Goal: Task Accomplishment & Management: Use online tool/utility

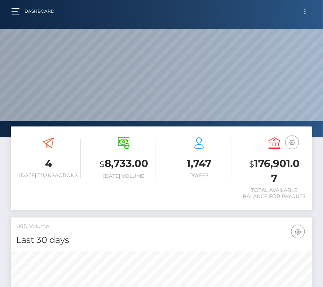
scroll to position [128, 145]
click at [305, 12] on button "Toggle navigation" at bounding box center [305, 11] width 13 height 10
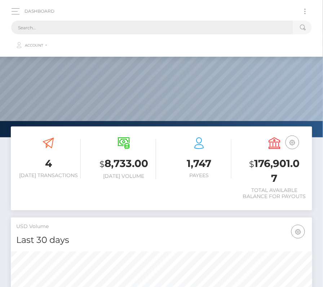
click at [167, 29] on input "text" at bounding box center [152, 28] width 282 height 14
paste input "1826429"
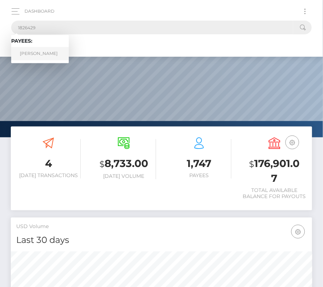
type input "1826429"
click at [36, 52] on link "Kyle Smith" at bounding box center [40, 53] width 58 height 13
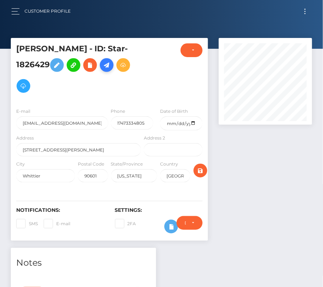
click at [102, 67] on icon at bounding box center [106, 65] width 9 height 9
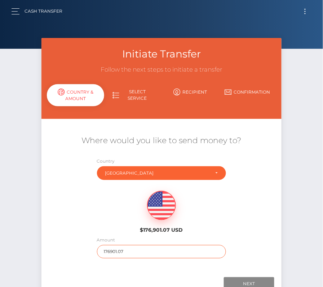
click at [124, 247] on input "176901.07" at bounding box center [162, 251] width 130 height 13
type input "256"
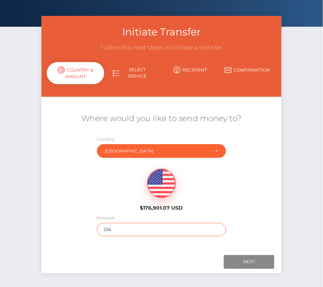
scroll to position [51, 0]
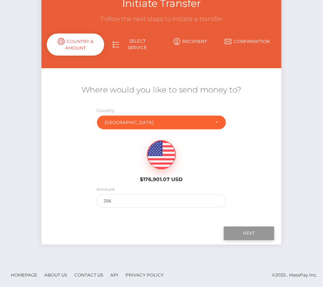
click at [252, 231] on input "Next" at bounding box center [249, 233] width 51 height 14
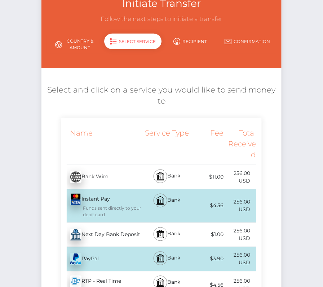
click at [131, 235] on div "Next Day Bank Deposit - USD" at bounding box center [101, 234] width 81 height 20
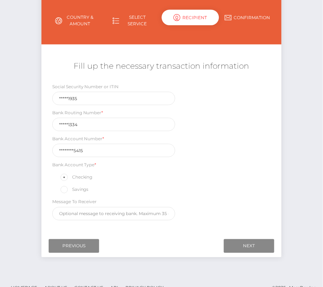
scroll to position [85, 0]
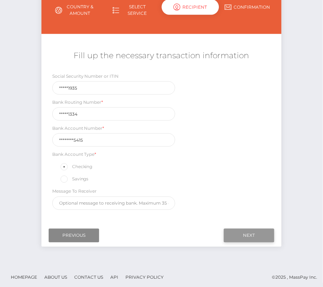
click at [248, 228] on input "Next" at bounding box center [249, 235] width 51 height 14
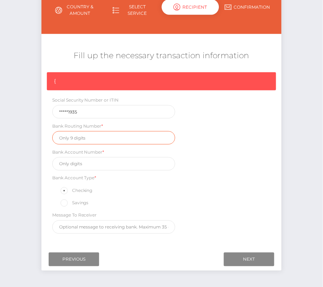
click at [88, 140] on input "text" at bounding box center [113, 137] width 123 height 13
paste input "031101334"
type input "031101334"
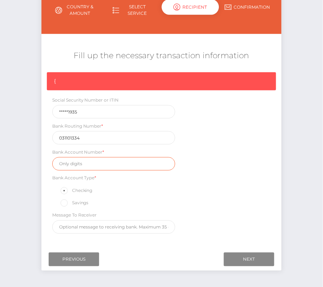
click at [86, 160] on input "text" at bounding box center [113, 163] width 123 height 13
paste input "411036005415"
type input "411036005415"
click at [231, 187] on div "{ Social Security Number or ITIN *****1935 Bank Routing Number * 031101334 Bank…" at bounding box center [162, 154] width 241 height 165
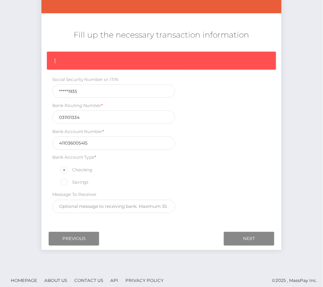
scroll to position [106, 0]
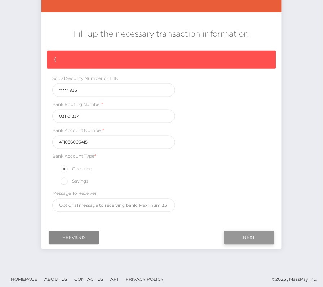
click at [263, 234] on input "Next" at bounding box center [249, 238] width 51 height 14
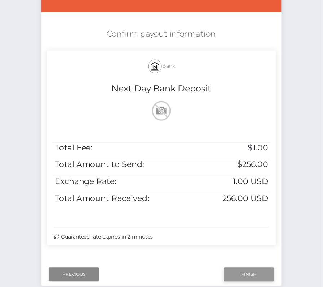
click at [245, 270] on input "Finish" at bounding box center [249, 274] width 51 height 14
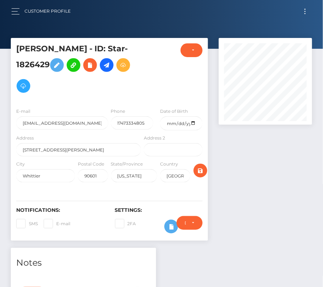
scroll to position [245, 0]
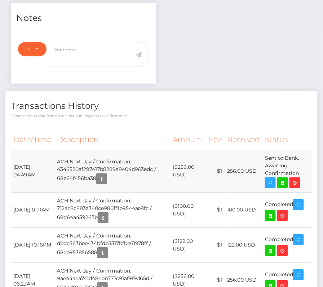
drag, startPoint x: 13, startPoint y: 142, endPoint x: 306, endPoint y: 150, distance: 293.2
click at [306, 150] on tr "October 8, 2025 04:49AM ACH Next day / Confirmation: 4346520af297417b8289a8404d…" at bounding box center [162, 170] width 302 height 43
copy tr "October 8, 2025 04:49AM ACH Next day / Confirmation: 4346520af297417b8289a8404d…"
click at [285, 178] on icon at bounding box center [283, 182] width 9 height 9
click at [0, 0] on div "Kyle Smith - ID: Star-1826429 CLOSED ACTIVE E-mail Phone" at bounding box center [161, 265] width 323 height 945
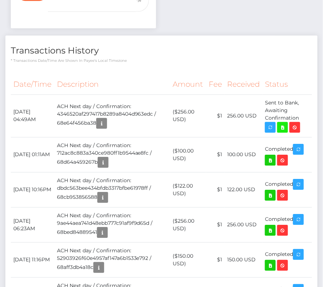
scroll to position [269, 0]
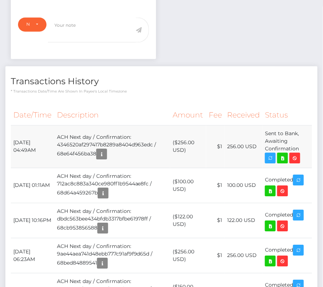
click at [78, 125] on td "ACH Next day / Confirmation: 4346520af297417b8289a8404d963edc / 68e64f456ba38" at bounding box center [112, 146] width 116 height 43
click at [77, 105] on th "Description" at bounding box center [112, 115] width 116 height 20
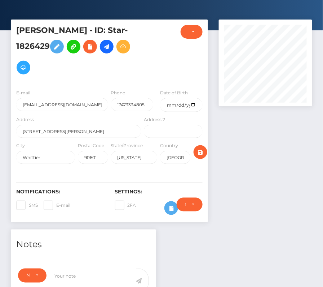
scroll to position [0, 0]
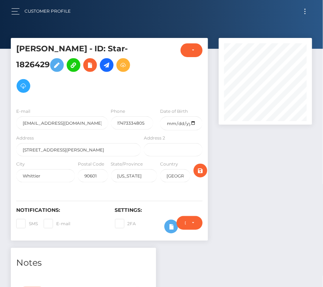
click at [305, 10] on button "Toggle navigation" at bounding box center [305, 11] width 13 height 10
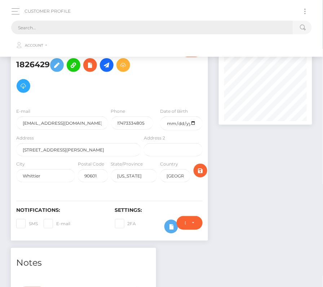
click at [208, 30] on input "text" at bounding box center [152, 28] width 282 height 14
paste input "617801"
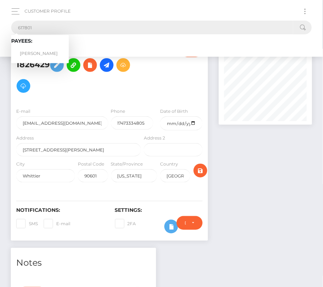
type input "617801"
click at [42, 52] on link "[PERSON_NAME]" at bounding box center [40, 53] width 58 height 13
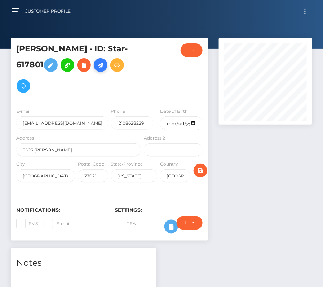
click at [101, 63] on icon at bounding box center [100, 65] width 9 height 9
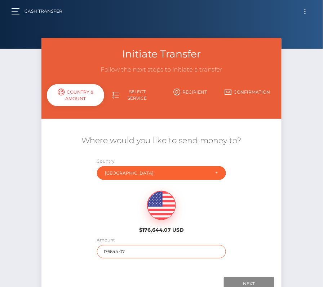
click at [127, 251] on input "176644.07" at bounding box center [162, 251] width 130 height 13
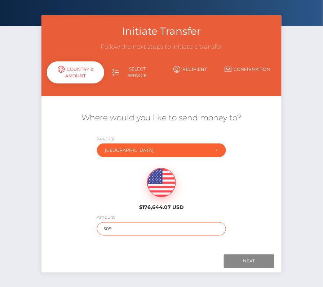
scroll to position [30, 0]
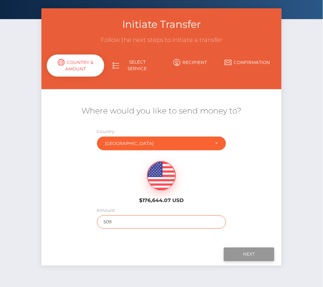
type input "509"
click at [246, 249] on input "Next" at bounding box center [249, 254] width 51 height 14
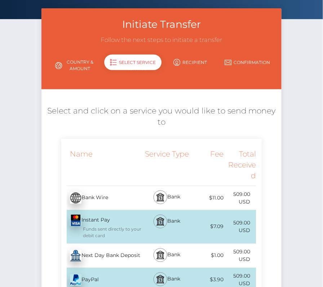
click at [104, 256] on div "Next Day Bank Deposit - USD" at bounding box center [101, 255] width 81 height 20
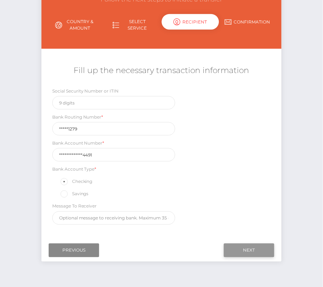
scroll to position [74, 0]
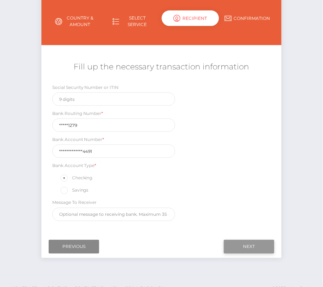
click at [257, 245] on input "Next" at bounding box center [249, 247] width 51 height 14
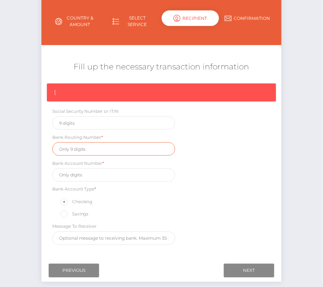
click at [80, 146] on input "text" at bounding box center [113, 148] width 123 height 13
paste input "031101279"
type input "031101279"
click at [99, 165] on div "Bank Account Number *" at bounding box center [113, 170] width 123 height 22
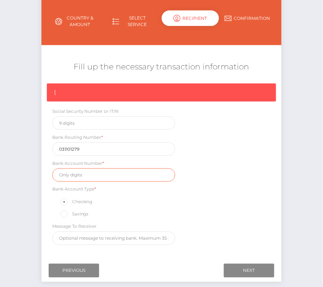
click at [86, 176] on input "text" at bounding box center [113, 174] width 123 height 13
paste input "22114497044564491"
type input "22114497044564491"
click at [215, 208] on div "{ Social Security Number or ITIN Bank Routing Number * 031101279 Bank Account N…" at bounding box center [162, 165] width 241 height 165
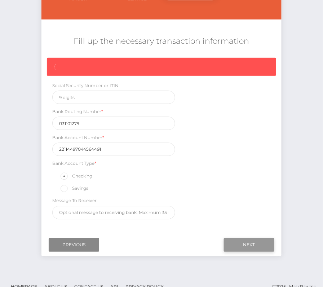
click at [246, 239] on input "Next" at bounding box center [249, 245] width 51 height 14
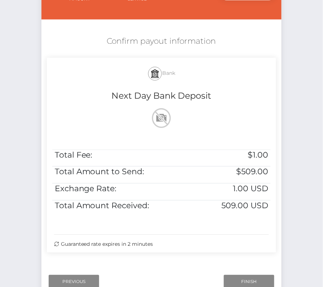
scroll to position [100, 0]
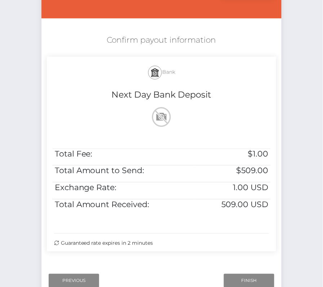
click at [248, 271] on div "Next Finish Previous" at bounding box center [162, 280] width 241 height 22
click at [248, 274] on input "Finish" at bounding box center [249, 281] width 51 height 14
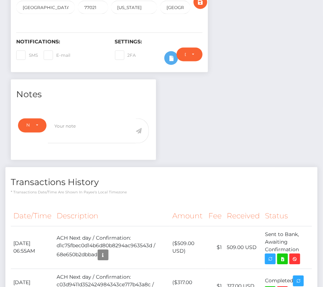
scroll to position [174, 0]
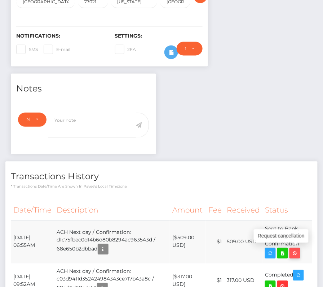
drag, startPoint x: 12, startPoint y: 235, endPoint x: 299, endPoint y: 247, distance: 287.2
click at [299, 247] on tr "[DATE] 06:55AM ACH Next day / Confirmation: d1c75fbec0d14b6d80b8294ac963543d / …" at bounding box center [162, 241] width 302 height 43
copy tbody "[DATE] 06:55AM ACH Next day / Confirmation: d1c75fbec0d14b6d80b8294ac963543d / …"
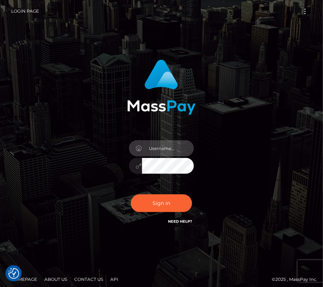
click at [158, 153] on input "text" at bounding box center [168, 148] width 52 height 16
type input "kateo"
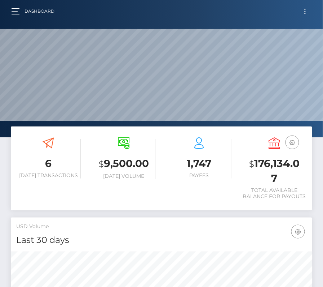
scroll to position [128, 145]
click at [304, 12] on button "Toggle navigation" at bounding box center [305, 11] width 13 height 10
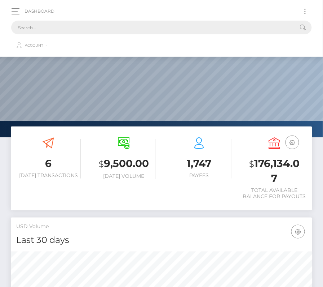
click at [154, 30] on input "text" at bounding box center [152, 28] width 282 height 14
paste input "617801"
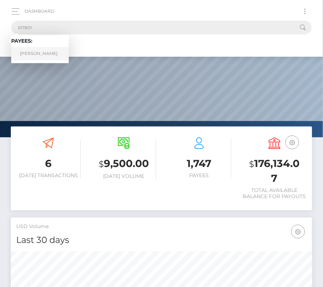
type input "617801"
click at [46, 51] on link "[PERSON_NAME]" at bounding box center [40, 53] width 58 height 13
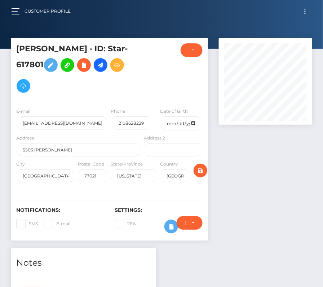
scroll to position [274, 0]
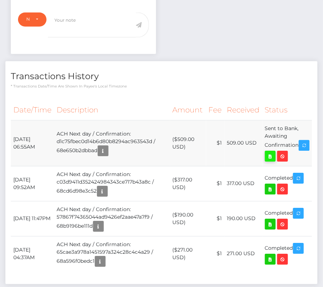
click at [275, 152] on icon at bounding box center [270, 156] width 9 height 9
click at [0, 0] on div "Joseph A Roth - ID: Star-617801 CLOSED ACTIVE E-mail Phone" at bounding box center [161, 45] width 323 height 563
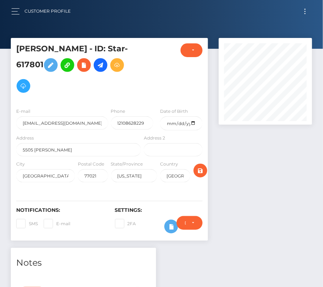
click at [305, 10] on button "Toggle navigation" at bounding box center [305, 11] width 13 height 10
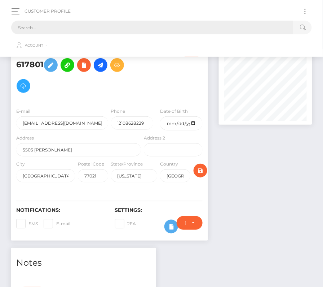
click at [99, 21] on input "text" at bounding box center [152, 28] width 282 height 14
click at [97, 24] on input "text" at bounding box center [152, 28] width 282 height 14
paste input "1489695"
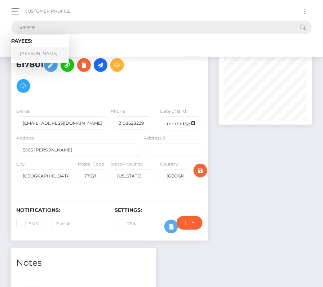
type input "1489695"
click at [38, 50] on link "GONZALO SEBASTIAN VAZQUEZ" at bounding box center [40, 53] width 58 height 13
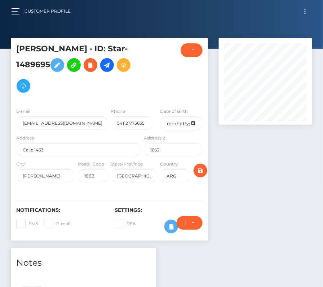
scroll to position [87, 93]
click at [306, 12] on button "Toggle navigation" at bounding box center [305, 11] width 13 height 10
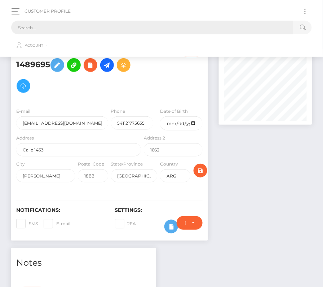
click at [195, 27] on input "text" at bounding box center [152, 28] width 282 height 14
paste input "1489695"
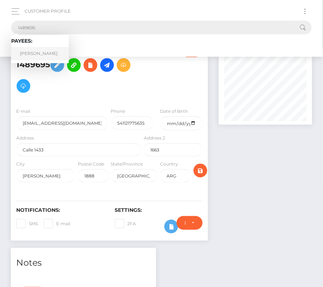
type input "1489695"
click at [36, 49] on link "GONZALO SEBASTIAN VAZQUEZ" at bounding box center [40, 53] width 58 height 13
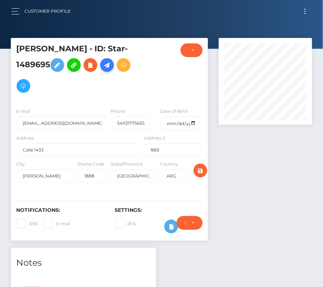
click at [103, 70] on icon at bounding box center [107, 65] width 9 height 9
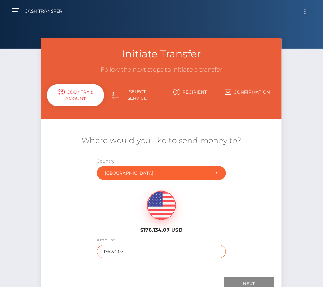
click at [120, 254] on input "176134.07" at bounding box center [162, 251] width 130 height 13
type input "339"
click at [109, 217] on div "$176,134.07 USD" at bounding box center [162, 209] width 241 height 52
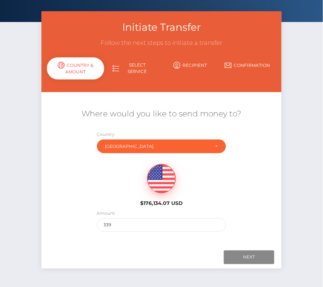
scroll to position [51, 0]
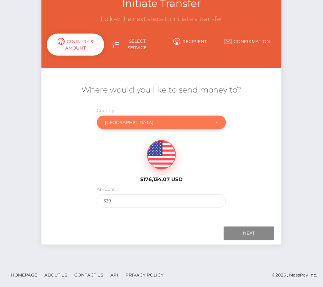
click at [115, 121] on div "Argentina" at bounding box center [157, 122] width 105 height 6
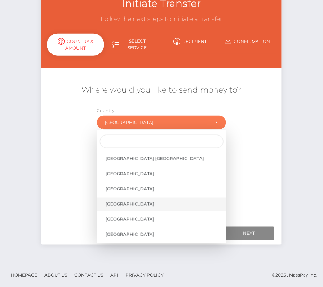
scroll to position [3467, 0]
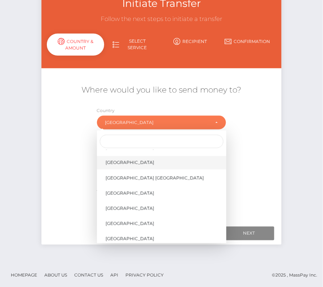
click at [132, 163] on span "United States" at bounding box center [130, 162] width 49 height 6
select select "USA"
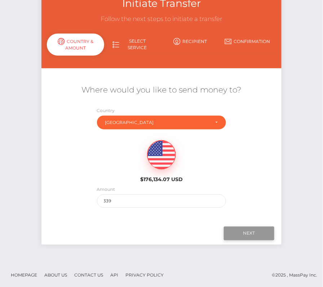
click at [254, 234] on input "Next" at bounding box center [249, 233] width 51 height 14
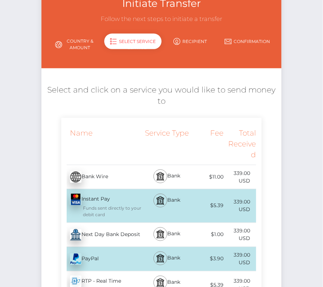
click at [139, 236] on div "Next Day Bank Deposit - USD" at bounding box center [101, 234] width 81 height 20
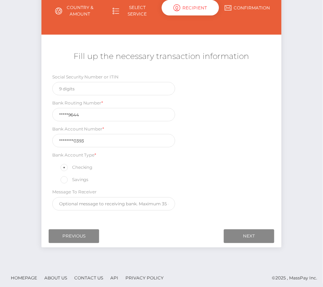
scroll to position [85, 0]
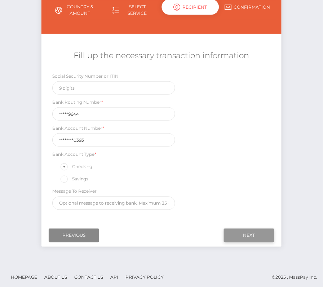
click at [248, 231] on input "Next" at bounding box center [249, 235] width 51 height 14
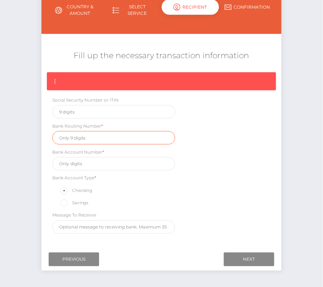
click at [84, 136] on input "text" at bounding box center [113, 137] width 123 height 13
paste input "101019644"
type input "101019644"
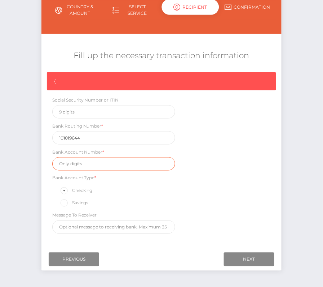
click at [80, 157] on input "text" at bounding box center [113, 163] width 123 height 13
paste input "217290680393"
type input "217290680393"
click at [266, 183] on div "{ Social Security Number or ITIN Bank Routing Number * 101019644 Bank Account N…" at bounding box center [162, 154] width 241 height 165
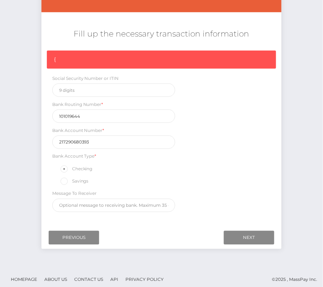
scroll to position [109, 0]
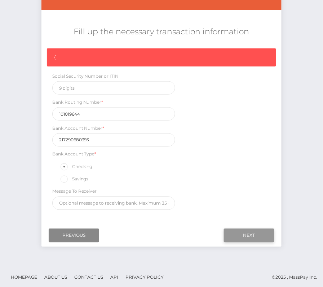
click at [254, 228] on input "Next" at bounding box center [249, 235] width 51 height 14
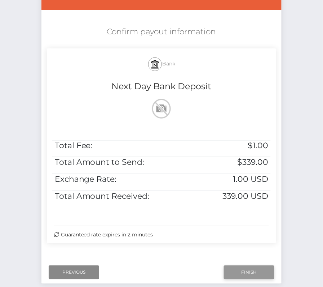
click at [242, 275] on input "Finish" at bounding box center [249, 272] width 51 height 14
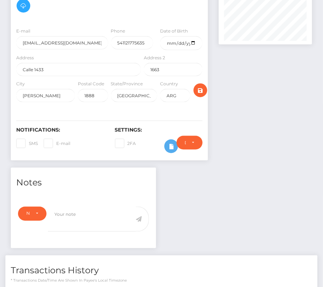
scroll to position [215, 0]
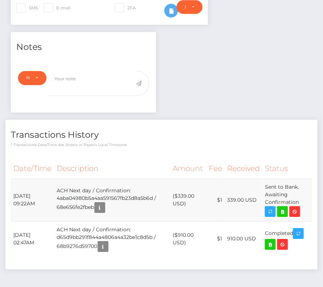
drag, startPoint x: 14, startPoint y: 183, endPoint x: 306, endPoint y: 189, distance: 291.7
click at [306, 189] on tr "October 8, 2025 09:22AM ACH Next day / Confirmation: 4aba04980b5a4aa591567fb23d…" at bounding box center [162, 200] width 302 height 43
copy tr "October 8, 2025 09:22AM ACH Next day / Confirmation: 4aba04980b5a4aa591567fb23d…"
click at [287, 207] on icon at bounding box center [283, 211] width 9 height 9
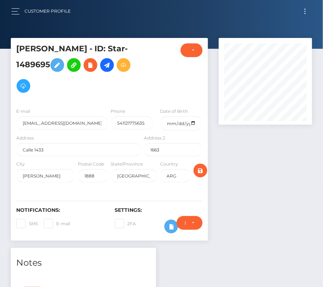
click at [305, 11] on button "Toggle navigation" at bounding box center [305, 11] width 13 height 10
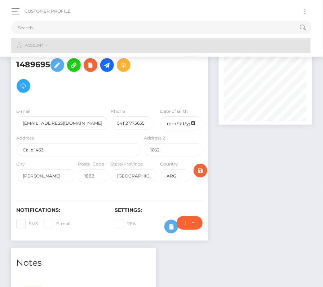
click at [180, 39] on link "Account" at bounding box center [161, 45] width 300 height 15
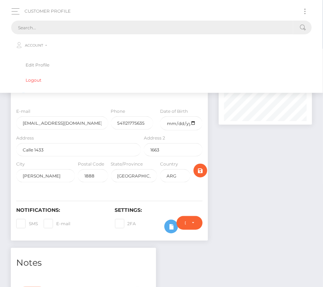
click at [172, 32] on input "text" at bounding box center [152, 28] width 282 height 14
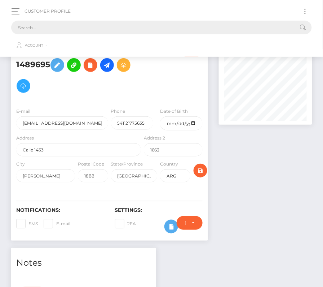
paste input "204584"
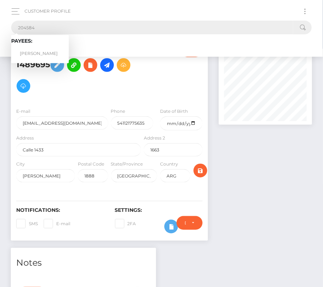
type input "204584"
click at [35, 51] on link "Christopher Nettleship" at bounding box center [40, 53] width 58 height 13
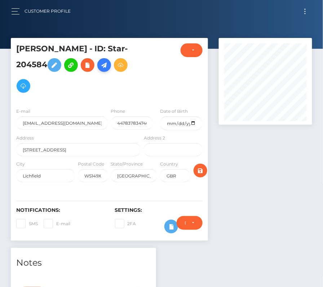
click at [109, 69] on icon at bounding box center [104, 65] width 9 height 9
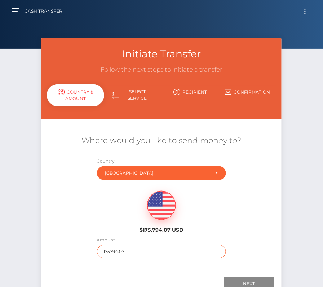
click at [135, 253] on input "175794.07" at bounding box center [162, 251] width 130 height 13
type input "1494"
click at [119, 223] on div "$175,794.07 USD" at bounding box center [162, 209] width 241 height 52
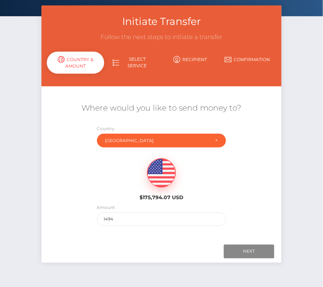
scroll to position [39, 0]
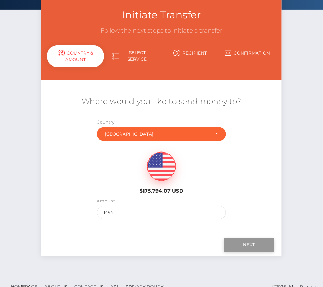
click at [244, 246] on input "Next" at bounding box center [249, 245] width 51 height 14
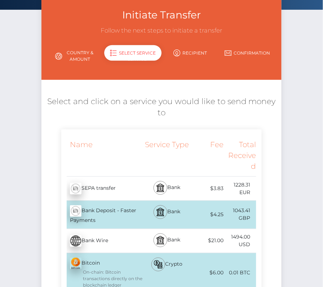
click at [129, 212] on div "Bank Deposit - Faster Payments - GBP" at bounding box center [101, 215] width 81 height 28
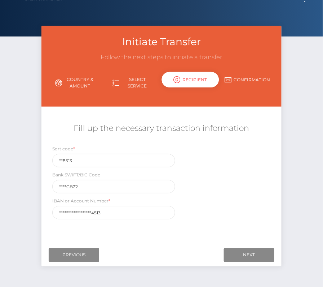
scroll to position [35, 0]
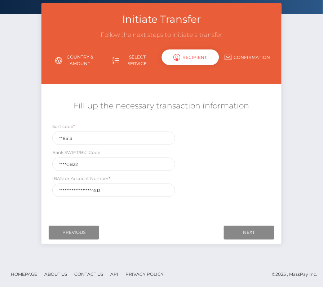
click at [6, 172] on div "Initiate Transfer Follow the next steps to initiate a transfer Country & Amount…" at bounding box center [161, 132] width 323 height 258
click at [243, 229] on input "Next" at bounding box center [249, 233] width 51 height 14
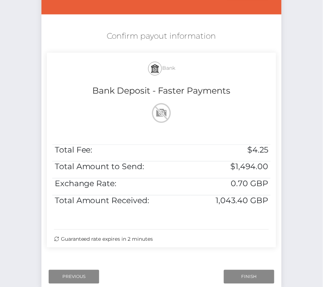
scroll to position [117, 0]
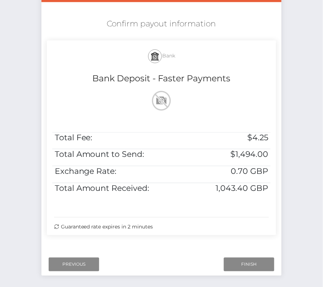
drag, startPoint x: 103, startPoint y: 20, endPoint x: 209, endPoint y: 235, distance: 239.4
click at [209, 235] on div "Confirm payout information Bank Bank Deposit - Faster Payments Total Fee: $4.25…" at bounding box center [162, 128] width 241 height 227
copy div "Confirm payout information Bank Bank Deposit - Faster Payments Total Fee: $4.25…"
click at [256, 263] on input "Finish" at bounding box center [249, 264] width 51 height 14
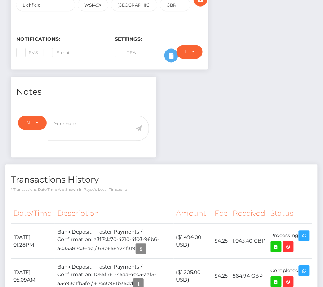
scroll to position [248, 0]
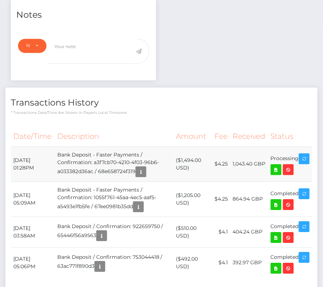
drag, startPoint x: 13, startPoint y: 156, endPoint x: 310, endPoint y: 160, distance: 297.4
click at [310, 160] on tr "[DATE] 01:28PM Bank Deposit - Faster Payments / Confirmation: a3f7cb70-4210-4f0…" at bounding box center [162, 163] width 302 height 35
copy tbody "[DATE] 01:28PM Bank Deposit - Faster Payments / Confirmation: a3f7cb70-4210-4f0…"
click at [281, 166] on icon at bounding box center [276, 169] width 9 height 9
click at [0, 0] on div "[PERSON_NAME] - ID: Star-204584 CLOSED ACTIVE" at bounding box center [161, 62] width 323 height 544
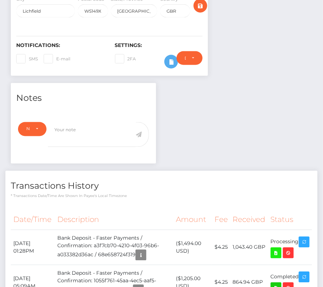
scroll to position [0, 0]
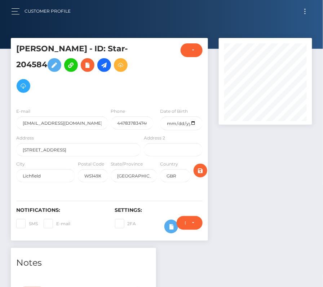
click at [307, 14] on button "Toggle navigation" at bounding box center [305, 11] width 13 height 10
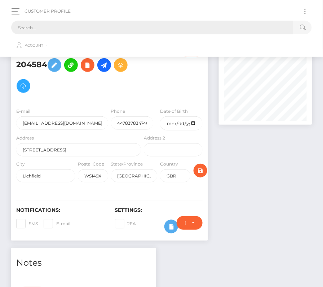
click at [175, 33] on input "text" at bounding box center [152, 28] width 282 height 14
paste input "3352234"
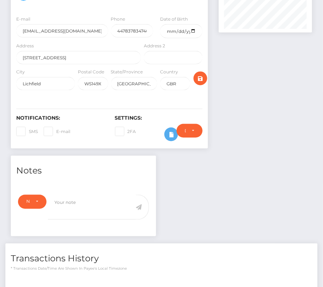
scroll to position [93, 0]
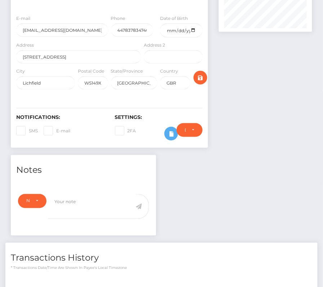
type input "3352234"
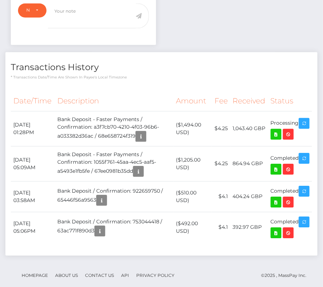
scroll to position [0, 0]
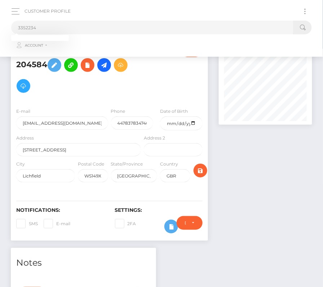
click at [66, 91] on h5 "[PERSON_NAME] - ID: Star-204584" at bounding box center [76, 69] width 121 height 53
click at [14, 12] on button "button" at bounding box center [17, 11] width 13 height 10
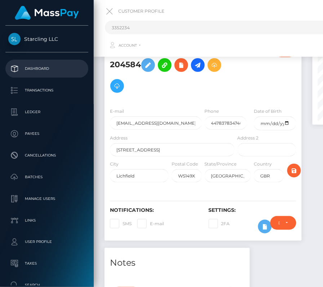
click at [34, 71] on p "Dashboard" at bounding box center [46, 68] width 77 height 11
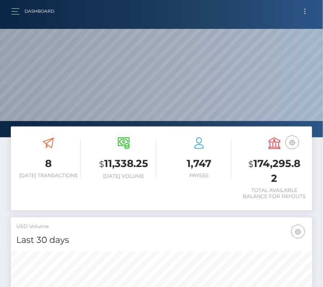
scroll to position [128, 145]
